Goal: Task Accomplishment & Management: Manage account settings

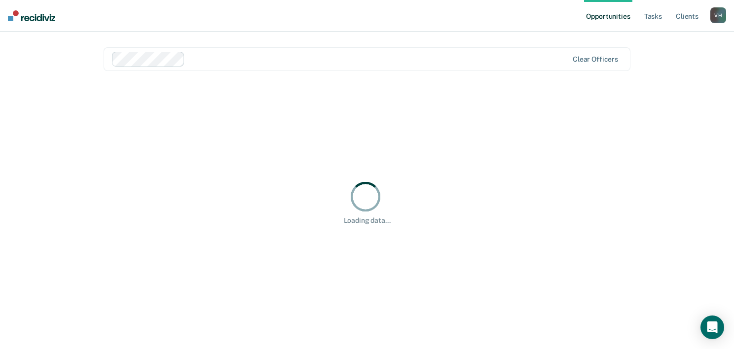
click at [667, 15] on ul "Opportunities Tasks Client s" at bounding box center [647, 16] width 126 height 32
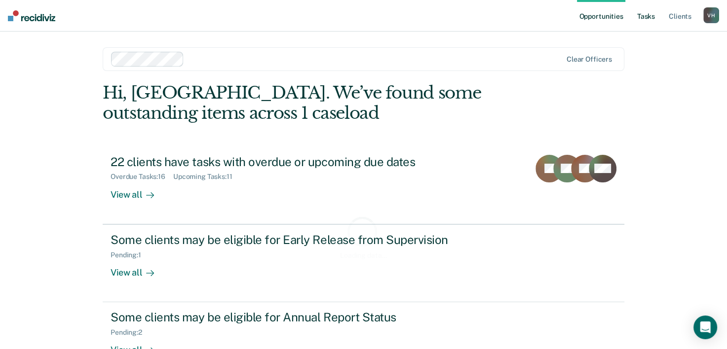
click at [648, 12] on link "Tasks" at bounding box center [646, 16] width 22 height 32
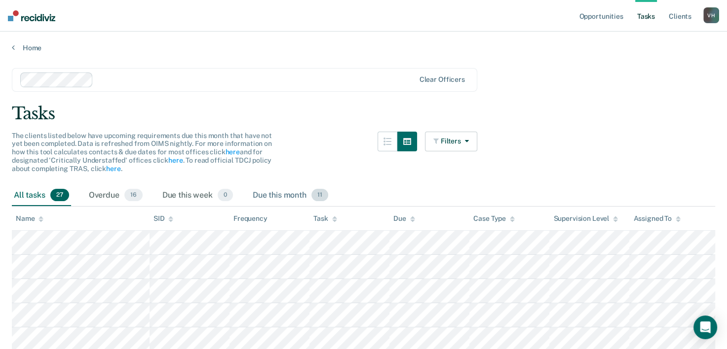
click at [283, 196] on div "Due this month 11" at bounding box center [290, 196] width 79 height 22
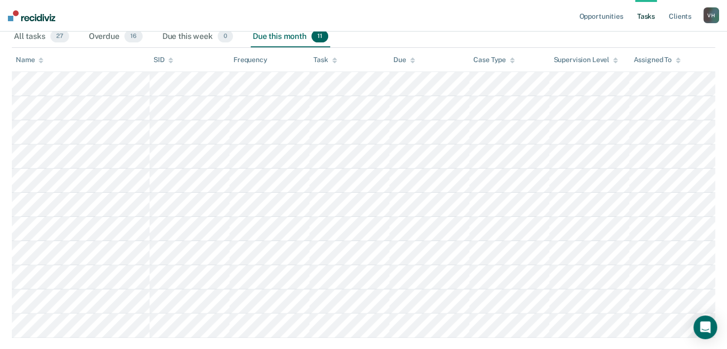
scroll to position [160, 0]
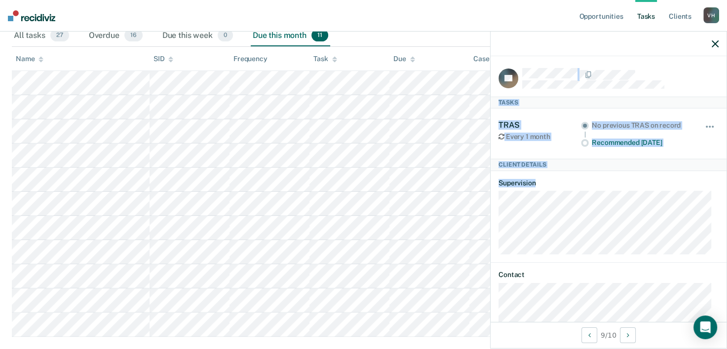
click at [611, 190] on body "Looks like you’re using Internet Explorer 11. For faster loading and a better e…" at bounding box center [363, 14] width 727 height 349
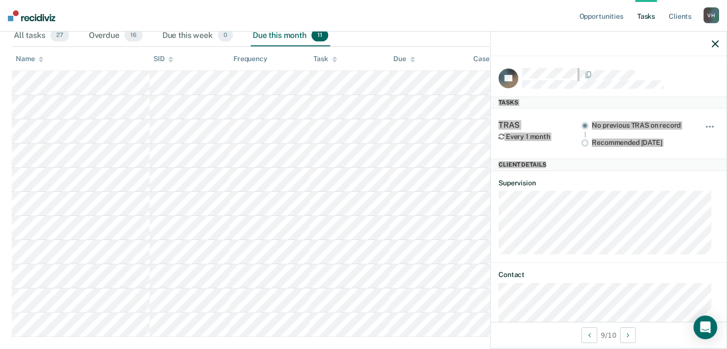
scroll to position [0, 0]
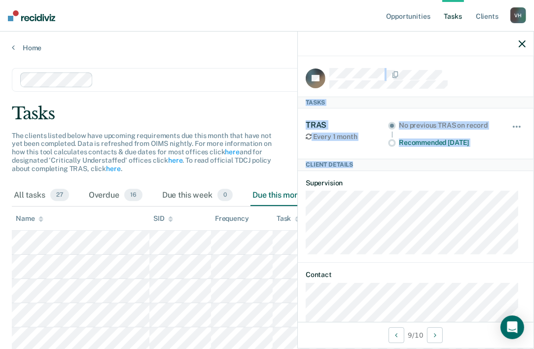
click at [521, 43] on icon "button" at bounding box center [522, 43] width 7 height 7
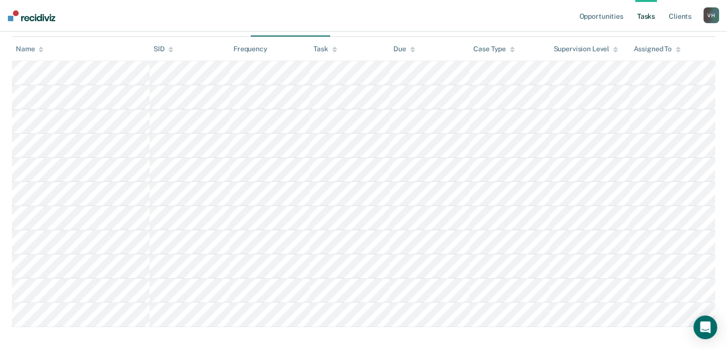
scroll to position [173, 0]
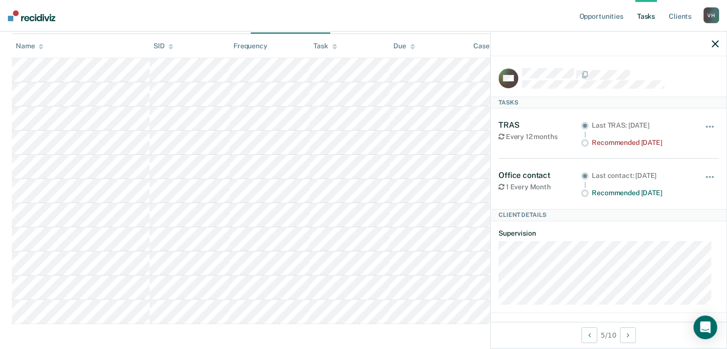
click at [276, 339] on main "Clear officers Tasks The clients listed below have upcoming requirements due th…" at bounding box center [363, 120] width 727 height 481
